Goal: Task Accomplishment & Management: Use online tool/utility

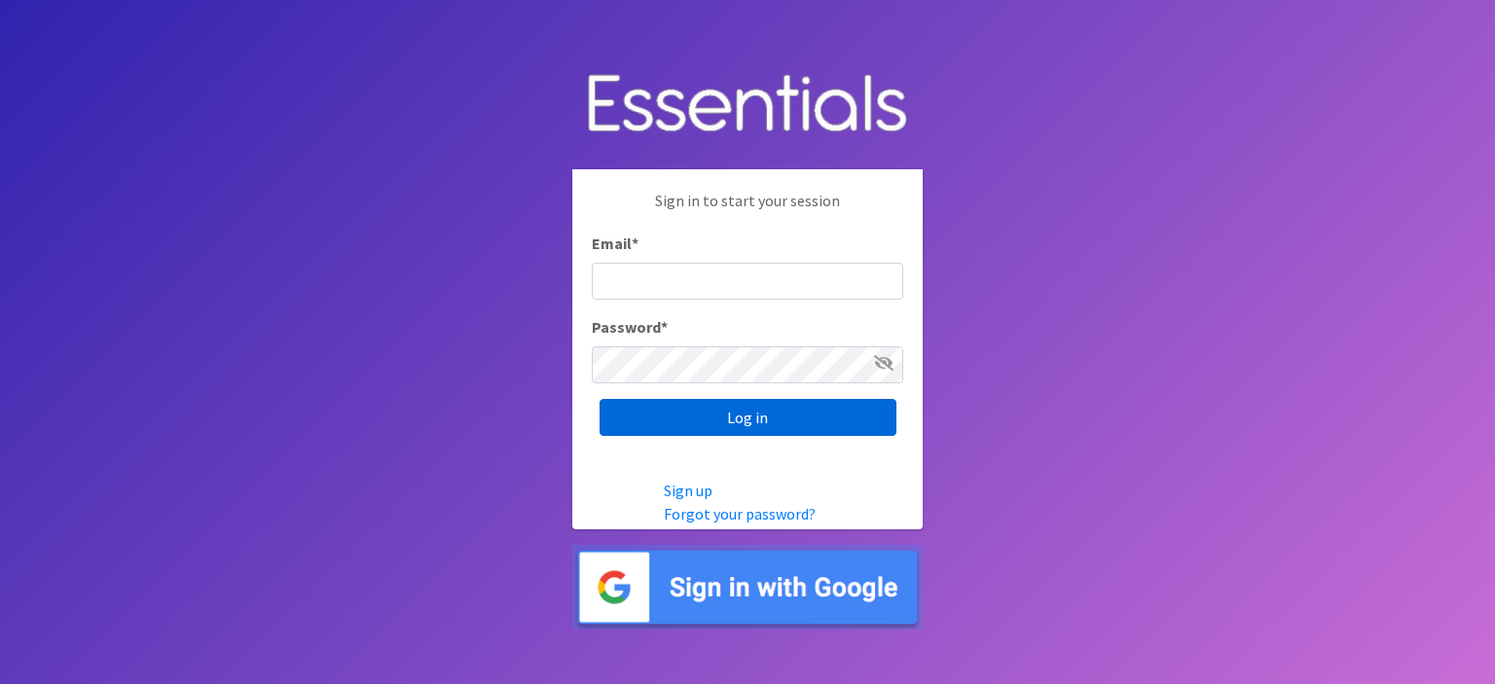
type input "[EMAIL_ADDRESS][PERSON_NAME][DOMAIN_NAME]"
click at [809, 417] on input "Log in" at bounding box center [747, 417] width 297 height 37
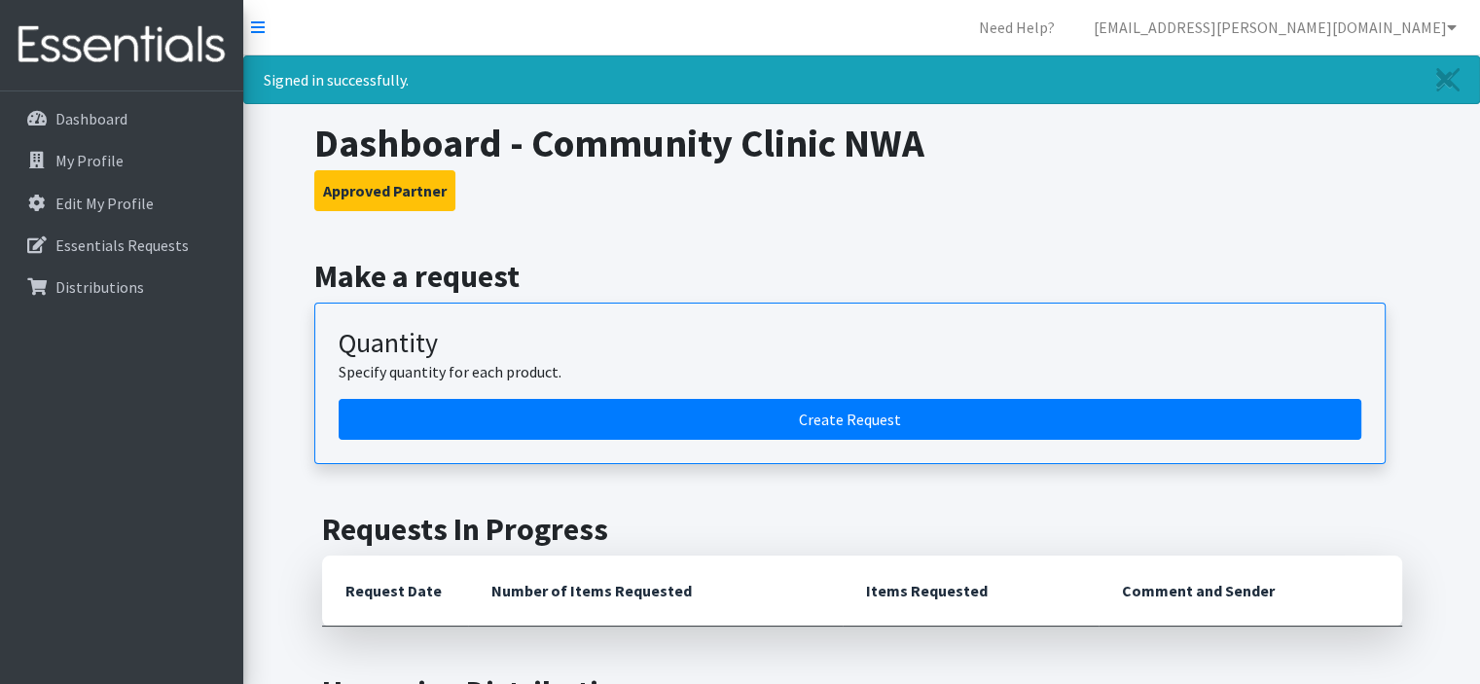
click at [1027, 198] on h3 "Approved Partner" at bounding box center [861, 190] width 1095 height 41
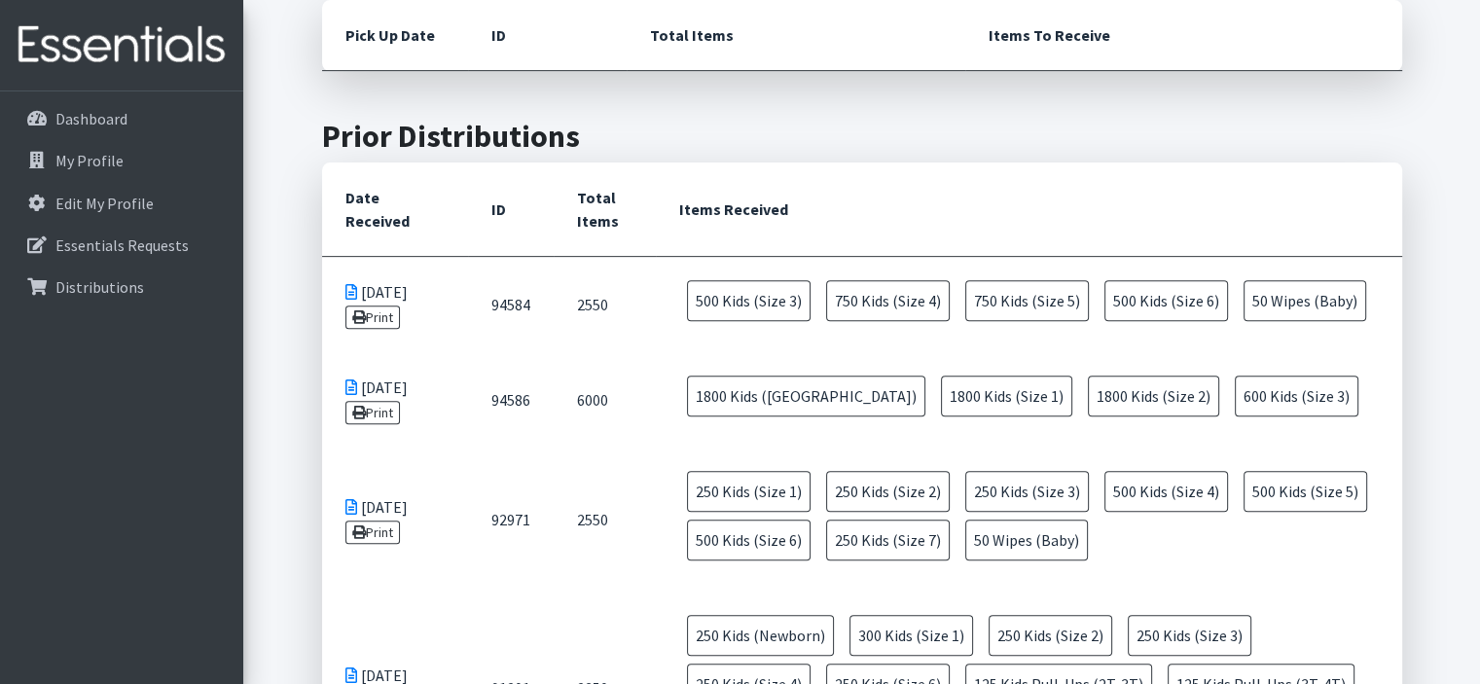
scroll to position [720, 0]
click at [374, 310] on link "Print" at bounding box center [372, 316] width 55 height 23
